Goal: Communication & Community: Answer question/provide support

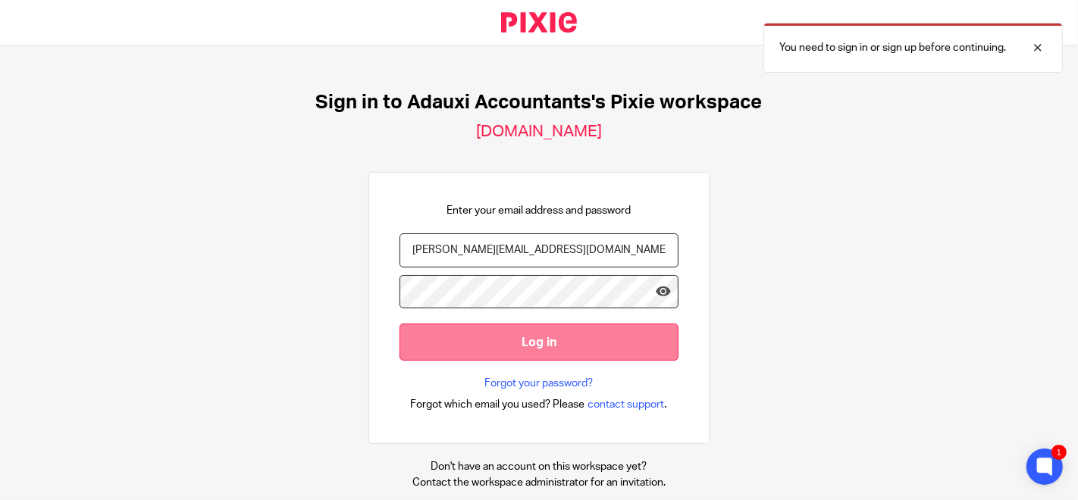
click at [550, 343] on input "Log in" at bounding box center [539, 342] width 279 height 37
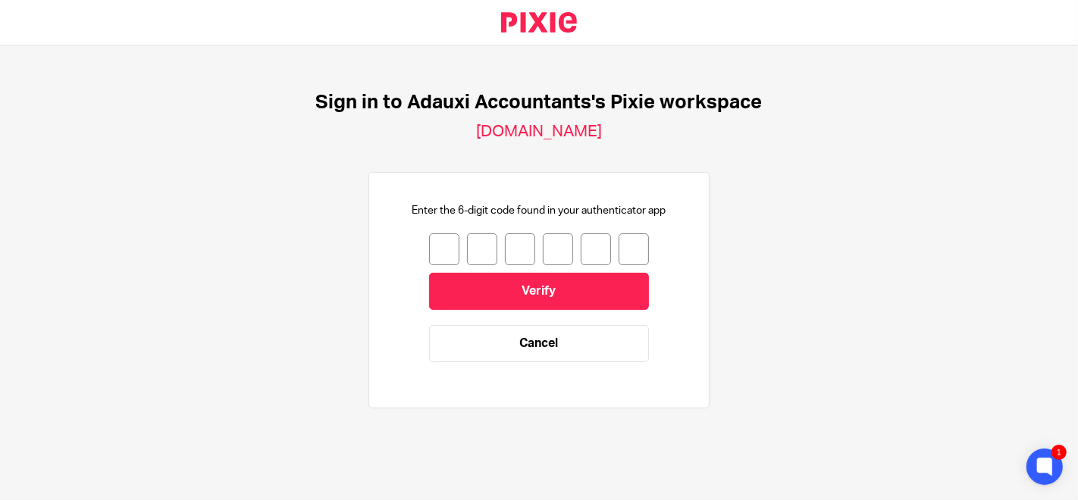
click at [429, 230] on div "Enter the 6-digit code found in your authenticator app Verify Cancel" at bounding box center [539, 290] width 279 height 174
click at [437, 255] on input "number" at bounding box center [444, 250] width 30 height 32
type input "6"
type input "5"
type input "1"
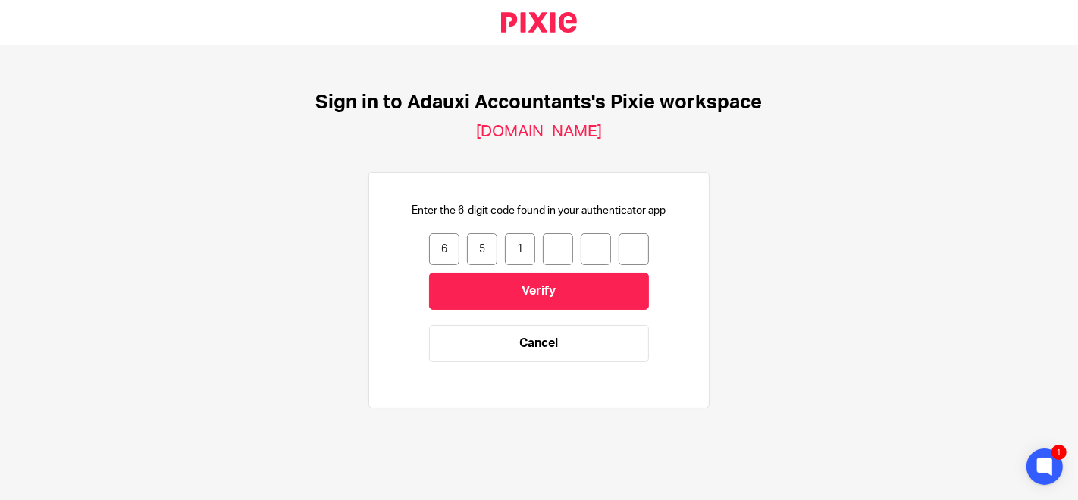
type input "1"
type input "3"
type input "9"
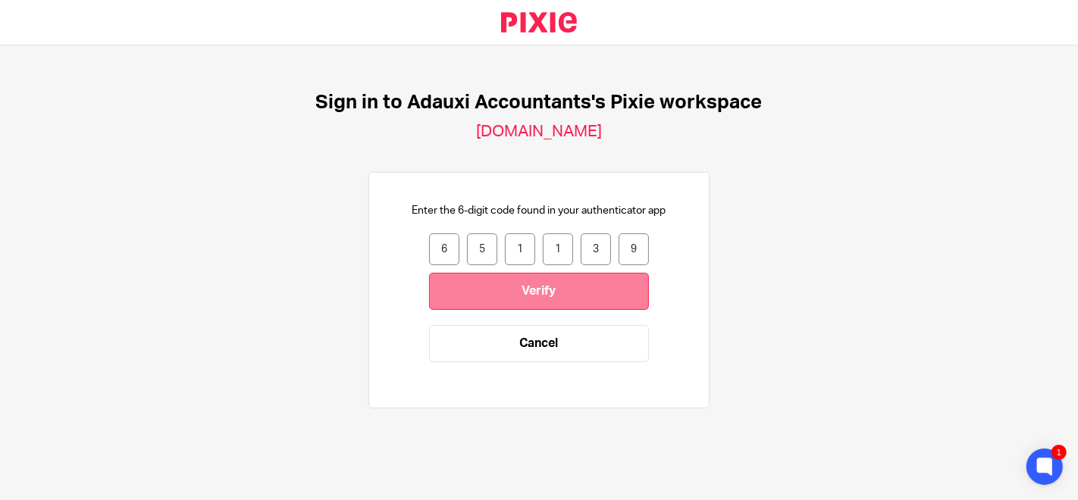
click at [429, 298] on input "Verify" at bounding box center [539, 291] width 220 height 37
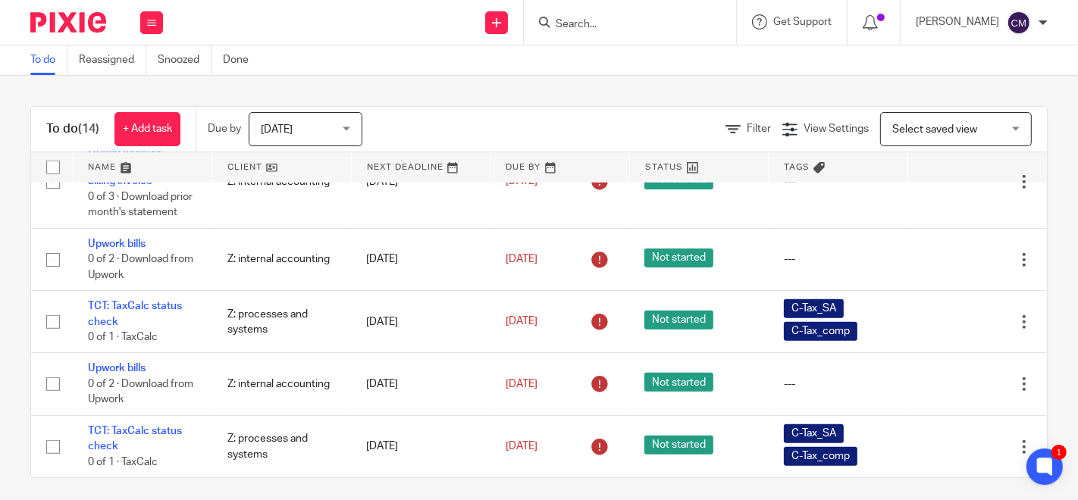
scroll to position [1011, 0]
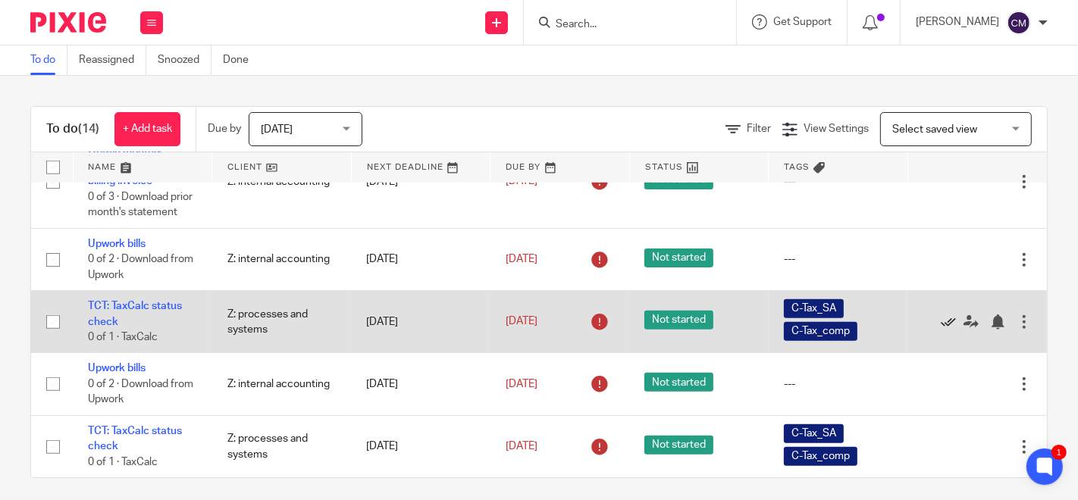
click at [941, 327] on icon at bounding box center [948, 322] width 15 height 15
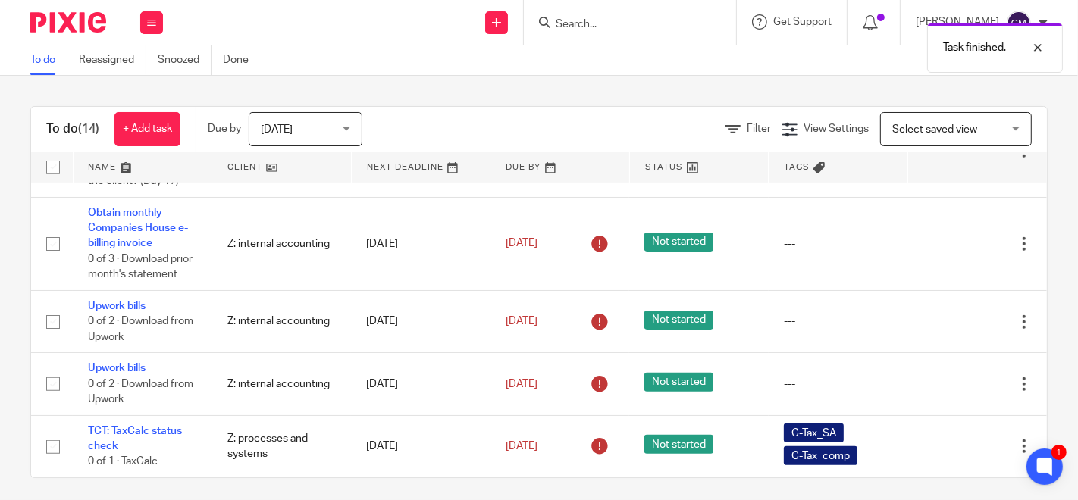
scroll to position [955, 0]
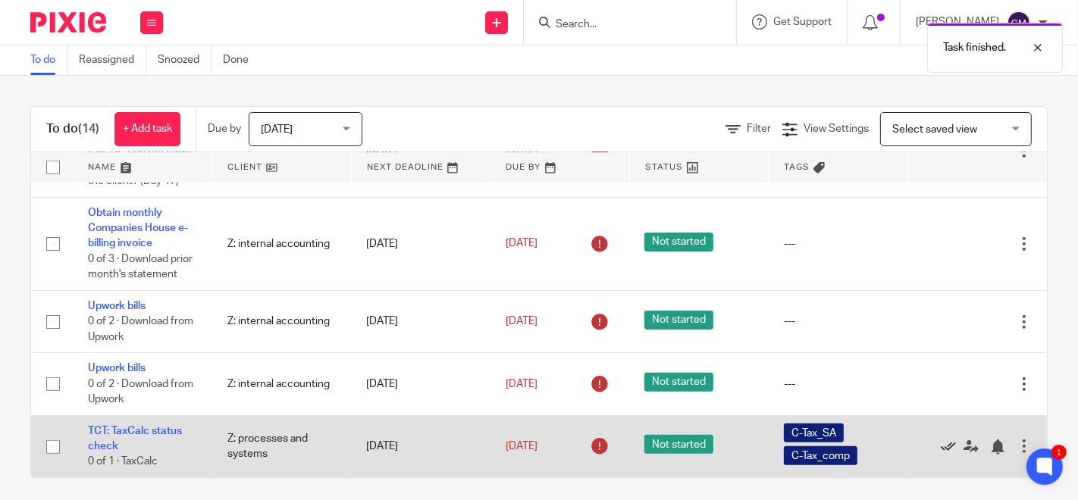
click at [941, 447] on icon at bounding box center [948, 447] width 15 height 15
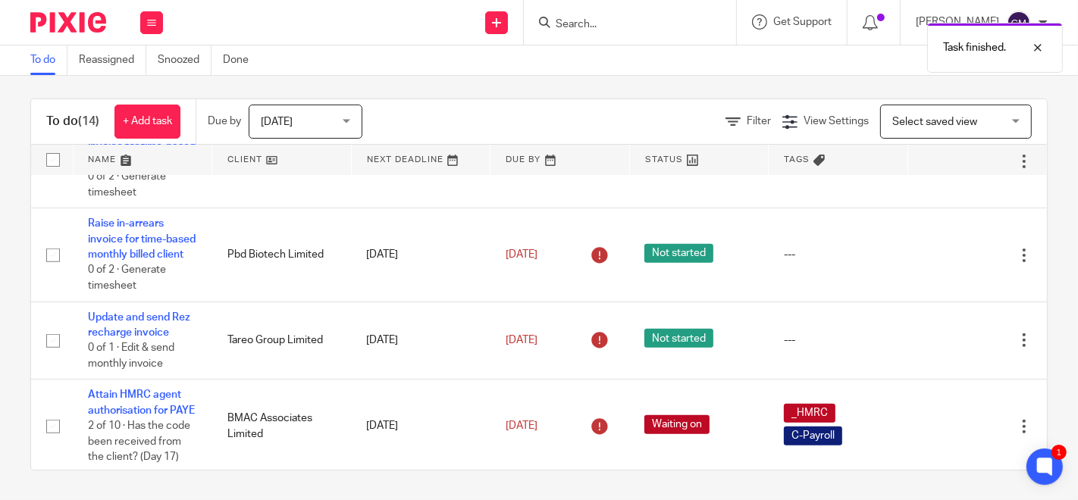
scroll to position [555, 0]
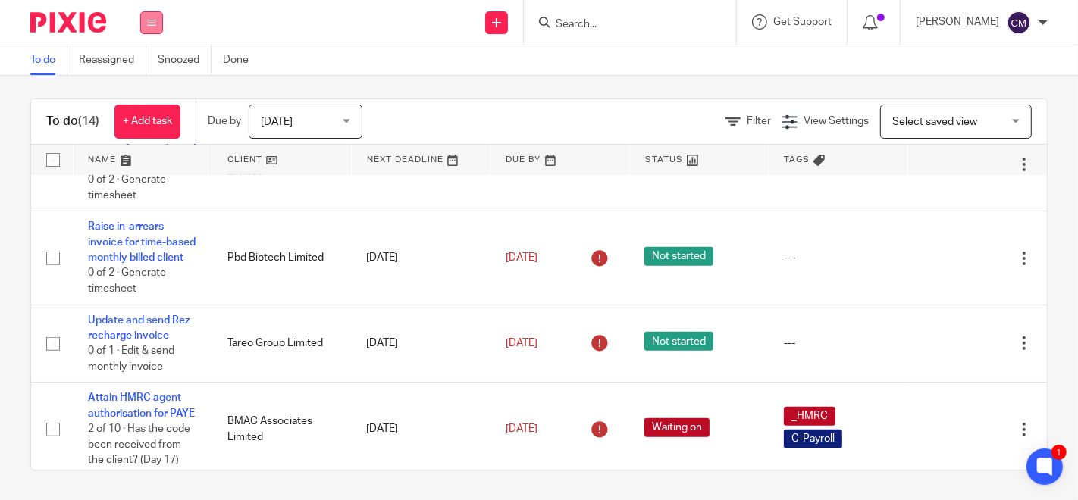
click at [151, 27] on button at bounding box center [151, 22] width 23 height 23
click at [143, 66] on link "Work" at bounding box center [144, 70] width 27 height 11
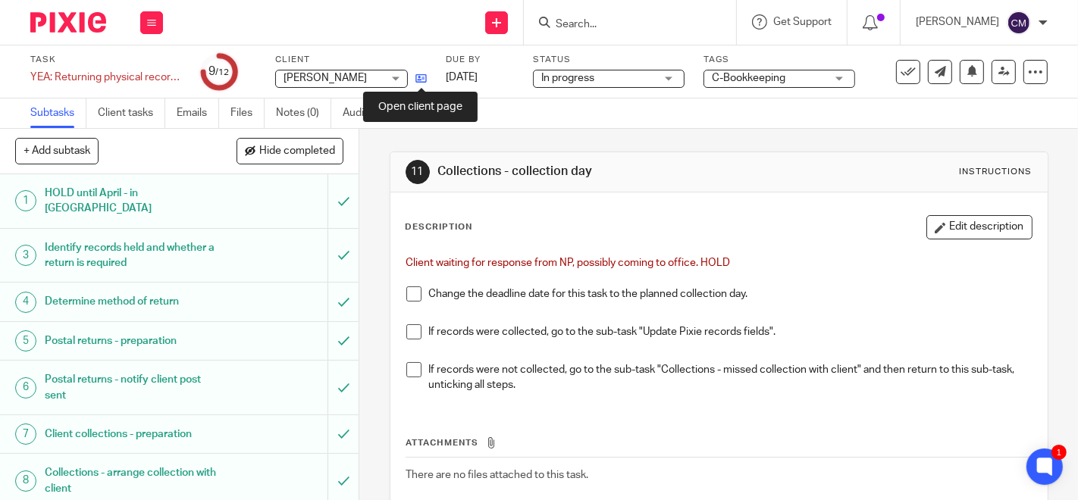
click at [418, 83] on icon at bounding box center [420, 78] width 11 height 11
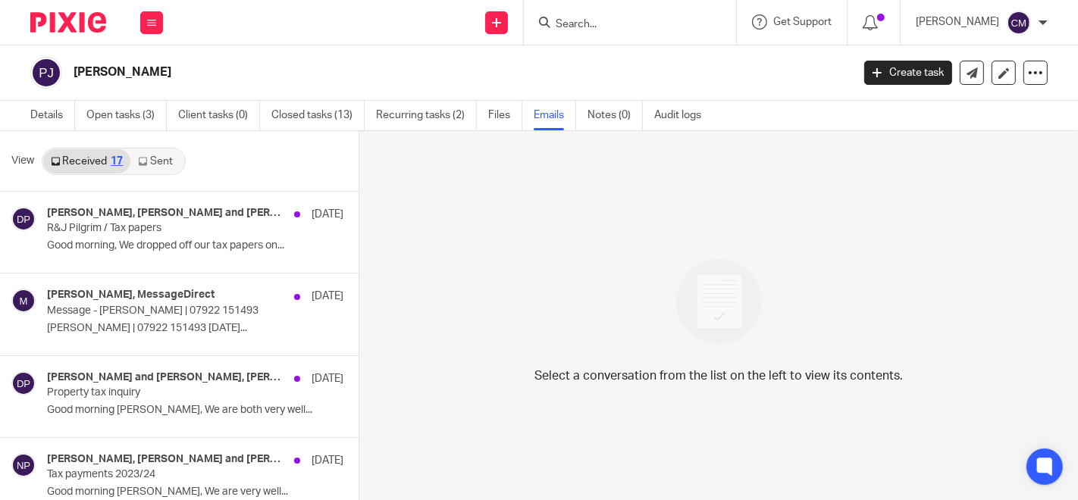
click at [165, 165] on link "Sent" at bounding box center [156, 161] width 53 height 24
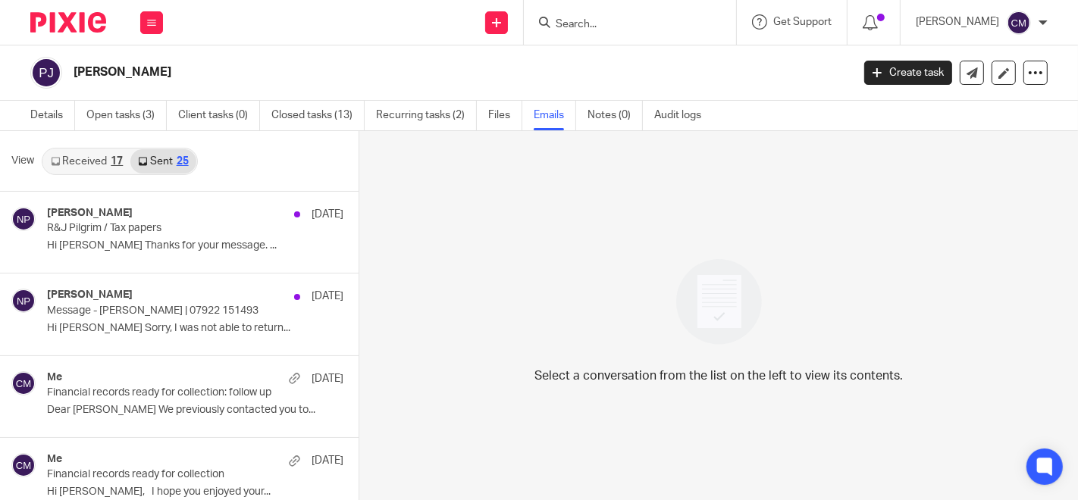
scroll to position [2, 0]
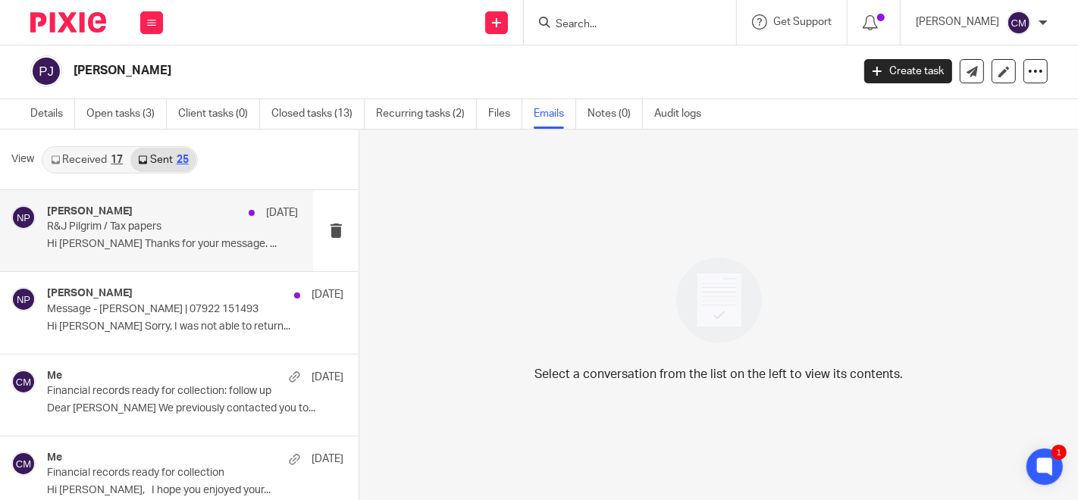
click at [140, 234] on div "[PERSON_NAME] [DATE] R&J Pilgrim / Tax papers Hi [PERSON_NAME] Thanks for your …" at bounding box center [172, 230] width 251 height 51
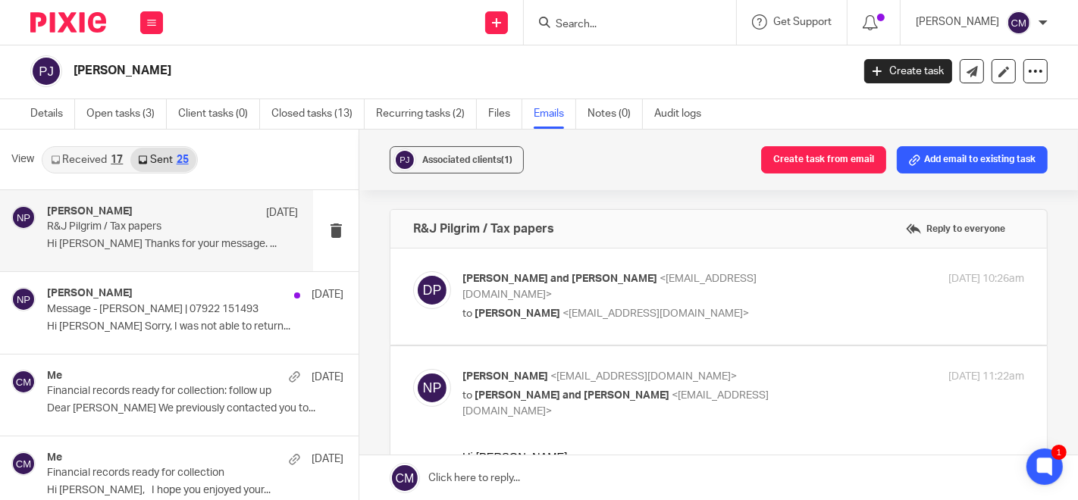
scroll to position [0, 0]
click at [764, 281] on p "[PERSON_NAME] and [PERSON_NAME] <[EMAIL_ADDRESS][DOMAIN_NAME]>" at bounding box center [649, 286] width 375 height 31
checkbox input "true"
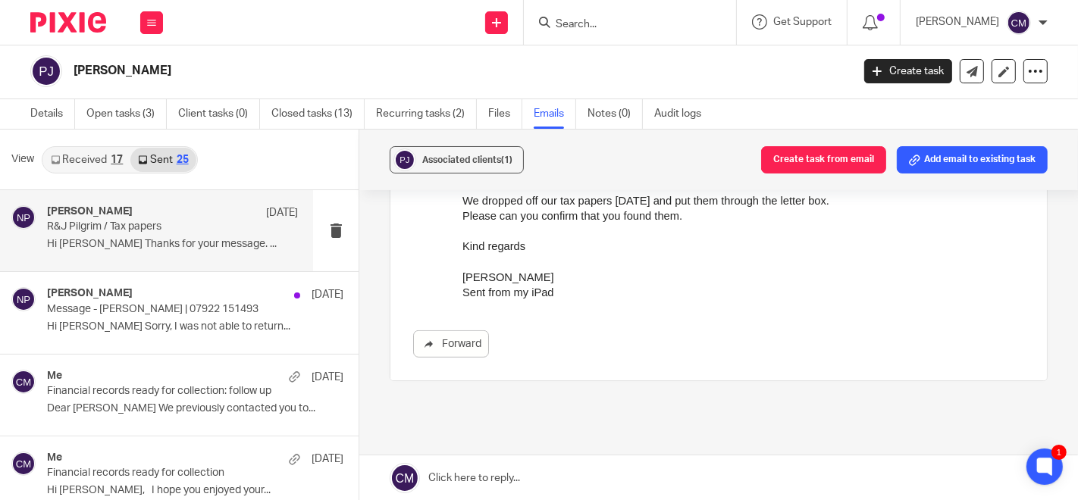
scroll to position [750, 0]
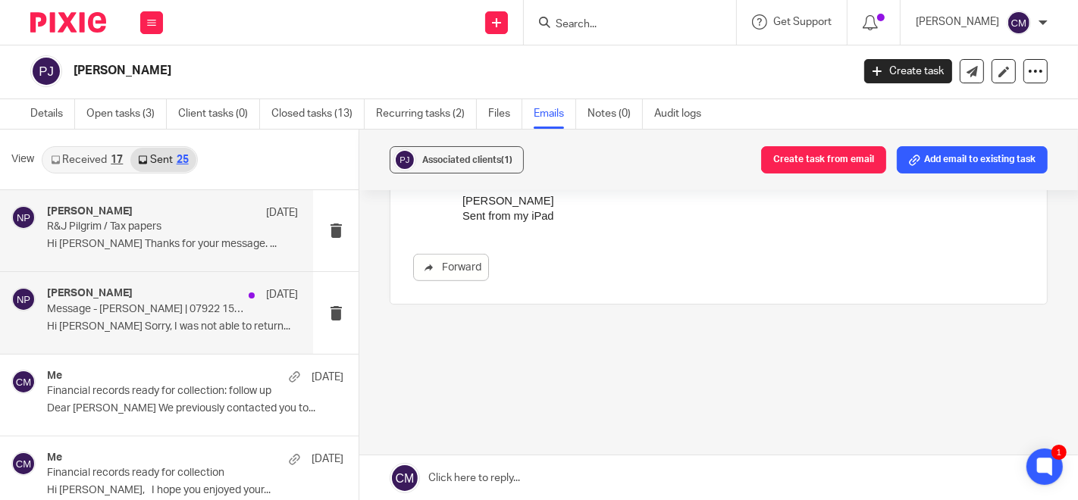
click at [51, 321] on p "Hi [PERSON_NAME] Sorry, I was not able to return..." at bounding box center [172, 327] width 251 height 13
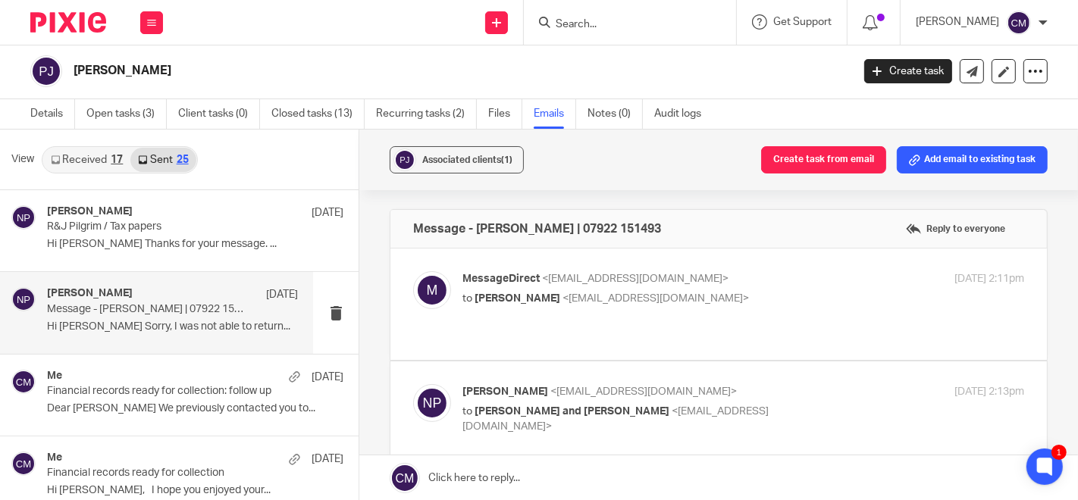
scroll to position [0, 0]
click at [769, 262] on label at bounding box center [718, 304] width 657 height 111
click at [413, 271] on input "checkbox" at bounding box center [412, 271] width 1 height 1
checkbox input "true"
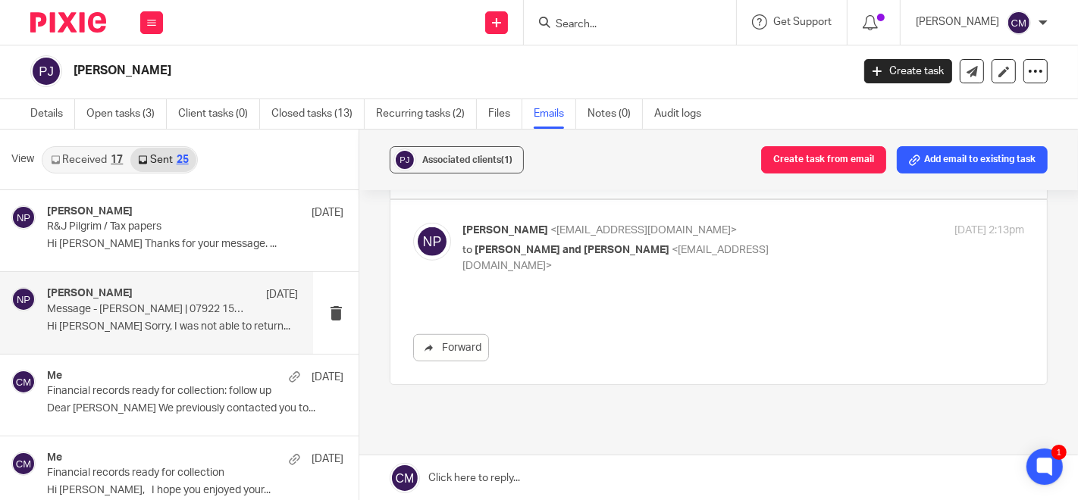
scroll to position [842, 0]
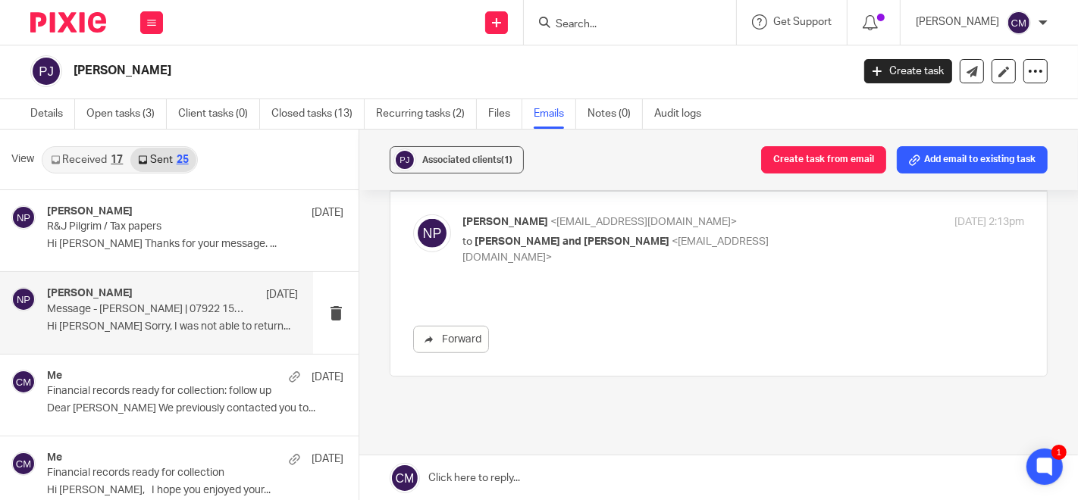
click at [755, 326] on div "Forward" at bounding box center [718, 339] width 611 height 27
click at [765, 234] on div "[PERSON_NAME] <[EMAIL_ADDRESS][DOMAIN_NAME]> to [PERSON_NAME] and [PERSON_NAME]…" at bounding box center [743, 240] width 562 height 51
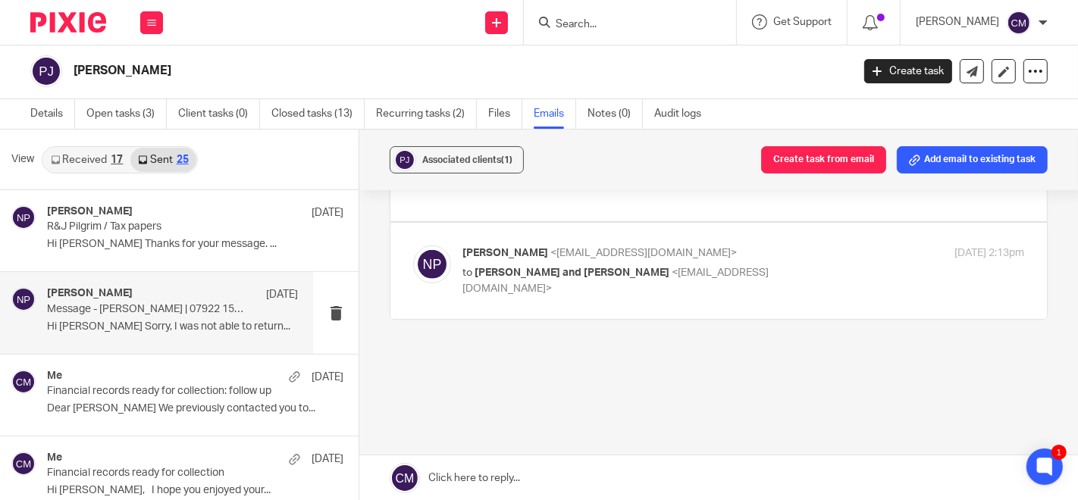
click at [765, 246] on p "[PERSON_NAME] <[EMAIL_ADDRESS][DOMAIN_NAME]>" at bounding box center [649, 254] width 375 height 16
checkbox input "true"
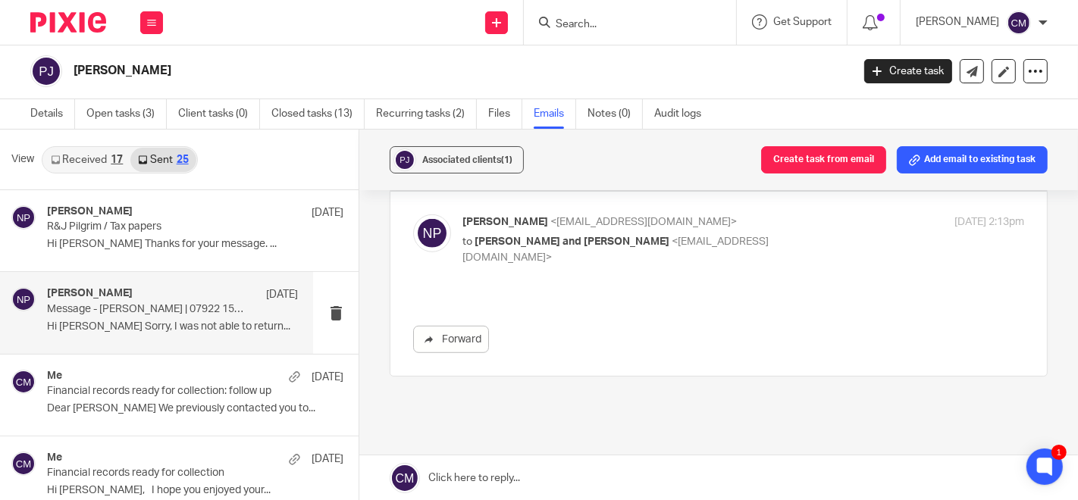
scroll to position [0, 0]
